Goal: Manage account settings

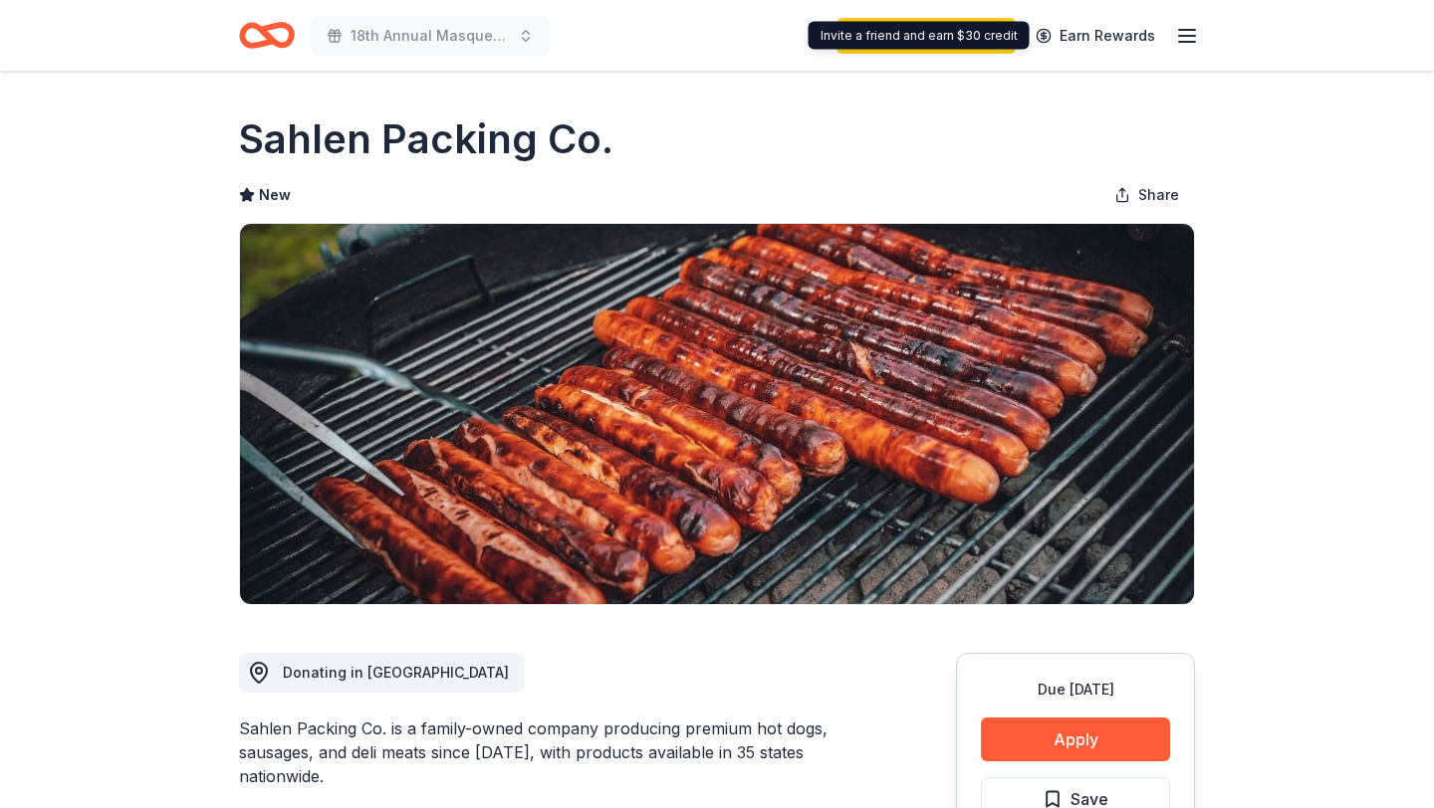
click at [1179, 38] on icon "button" at bounding box center [1187, 36] width 24 height 24
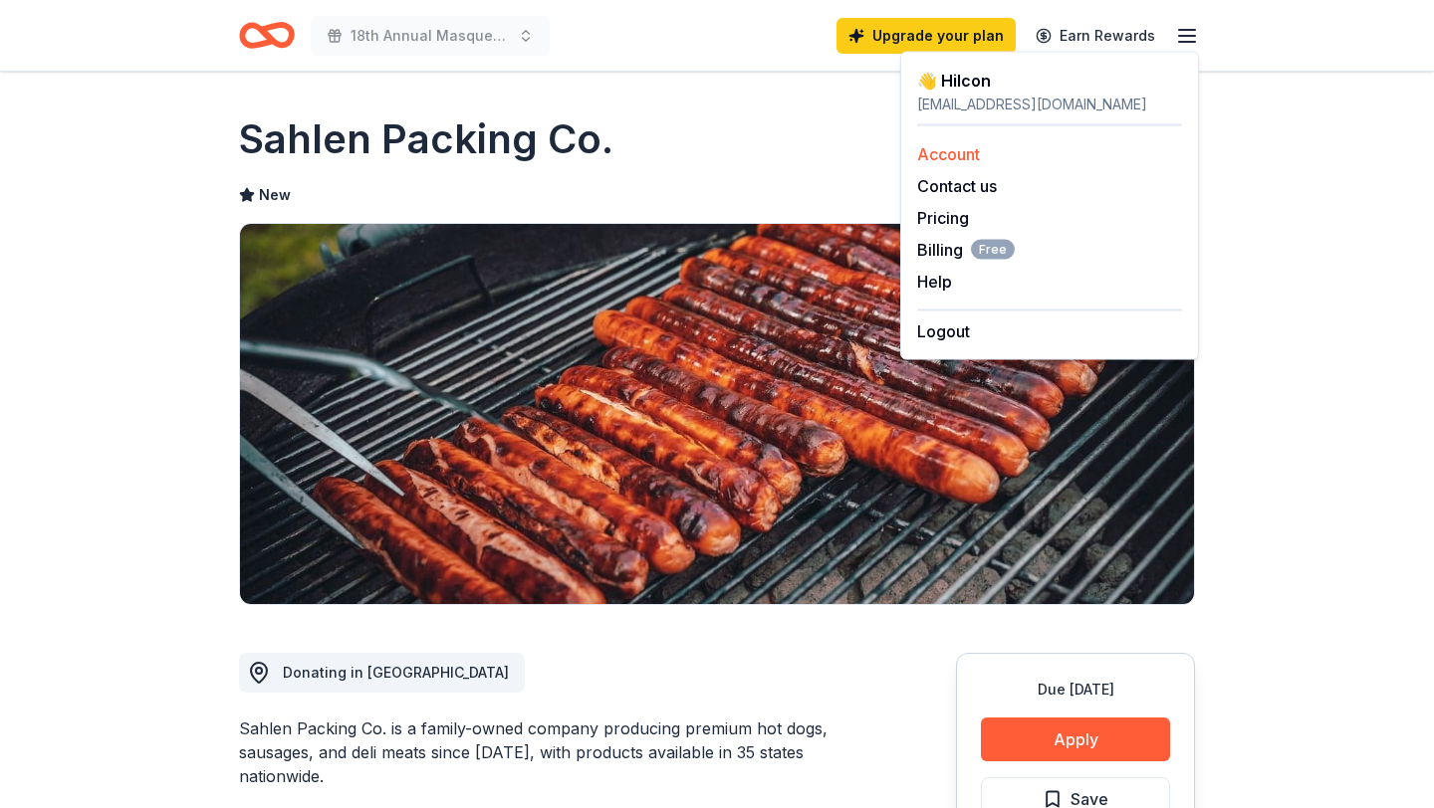
click at [929, 151] on link "Account" at bounding box center [948, 154] width 63 height 20
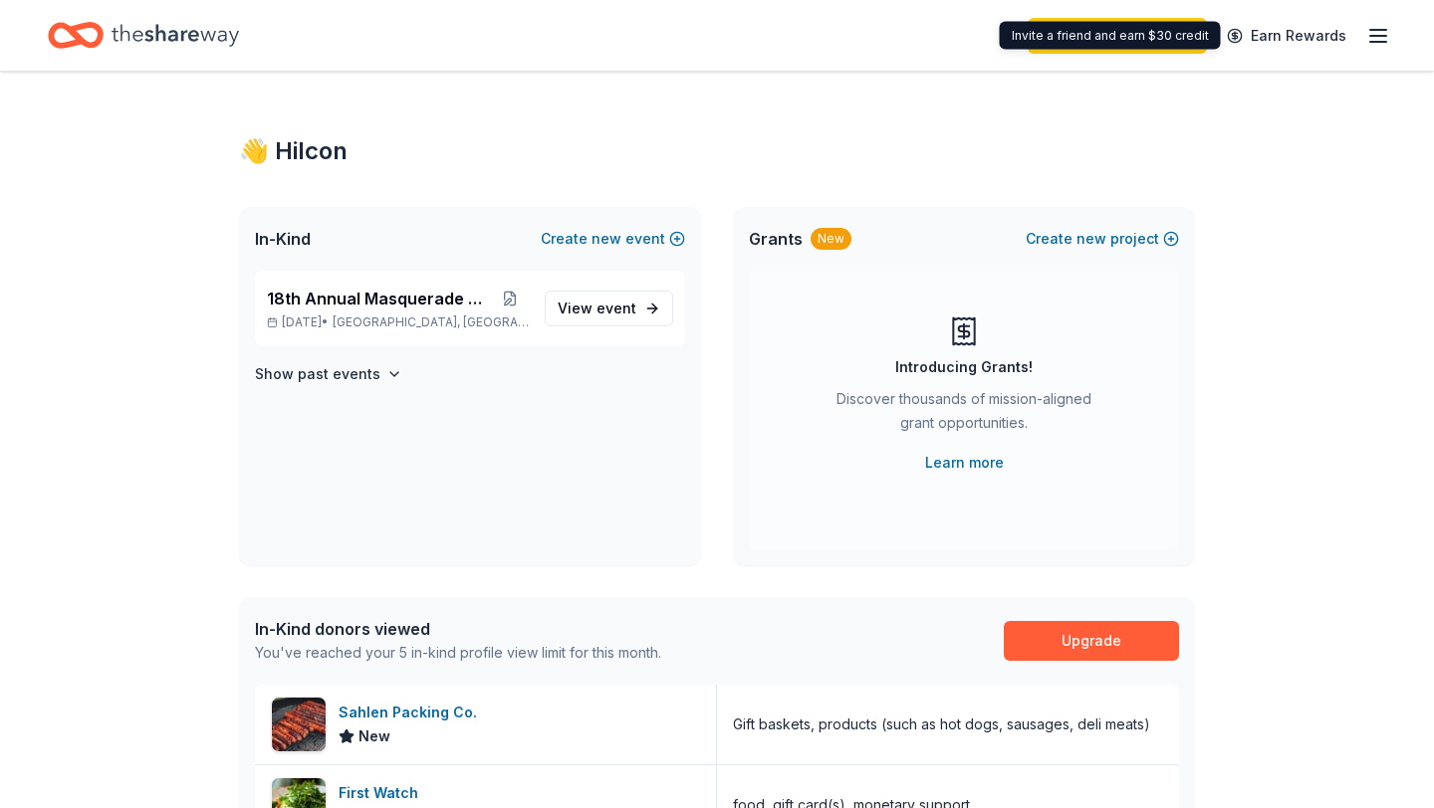
click at [1395, 34] on div "Upgrade your plan Earn Rewards" at bounding box center [717, 35] width 1434 height 71
click at [1372, 36] on line "button" at bounding box center [1378, 36] width 16 height 0
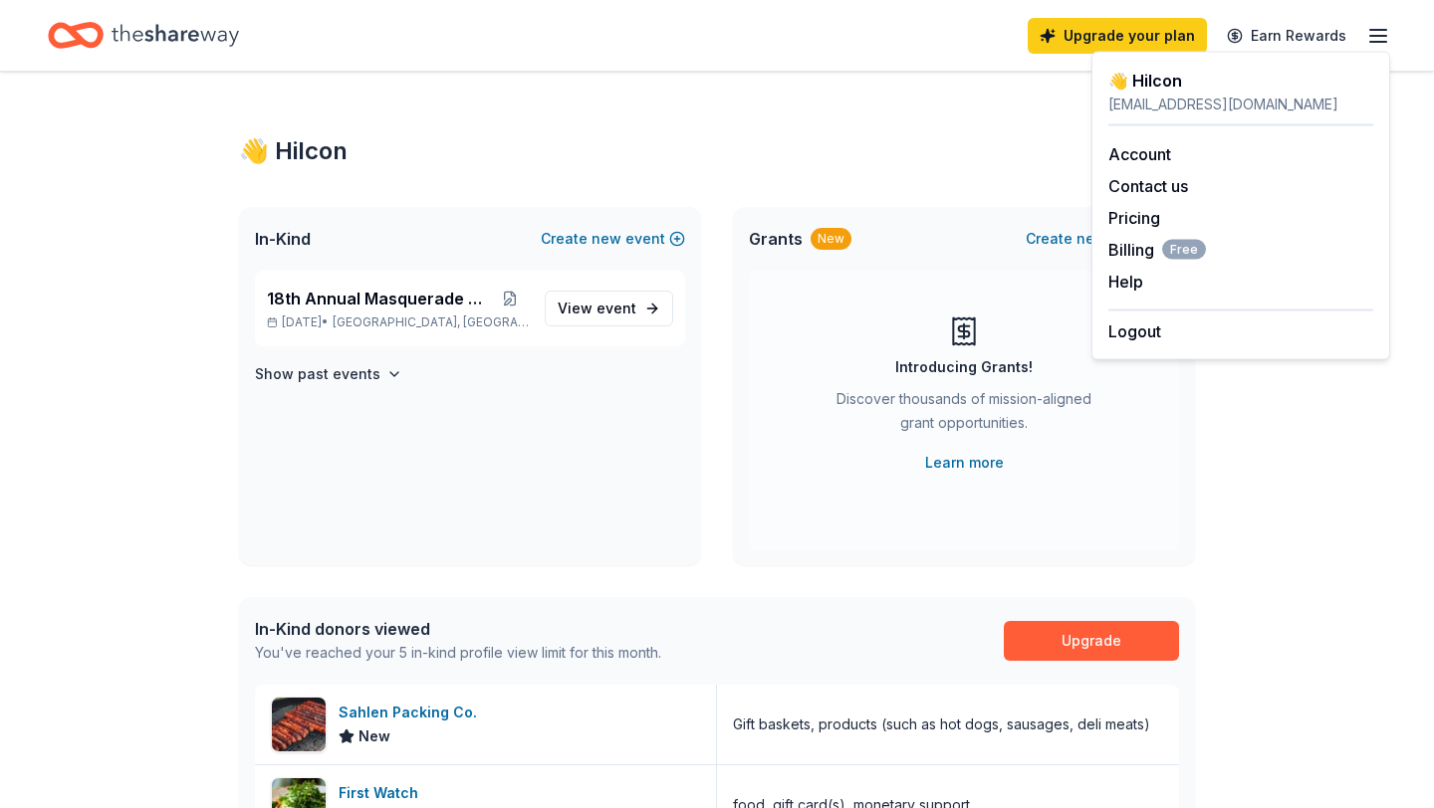
click at [924, 162] on div "👋 Hi Icon" at bounding box center [717, 151] width 956 height 32
